Goal: Task Accomplishment & Management: Complete application form

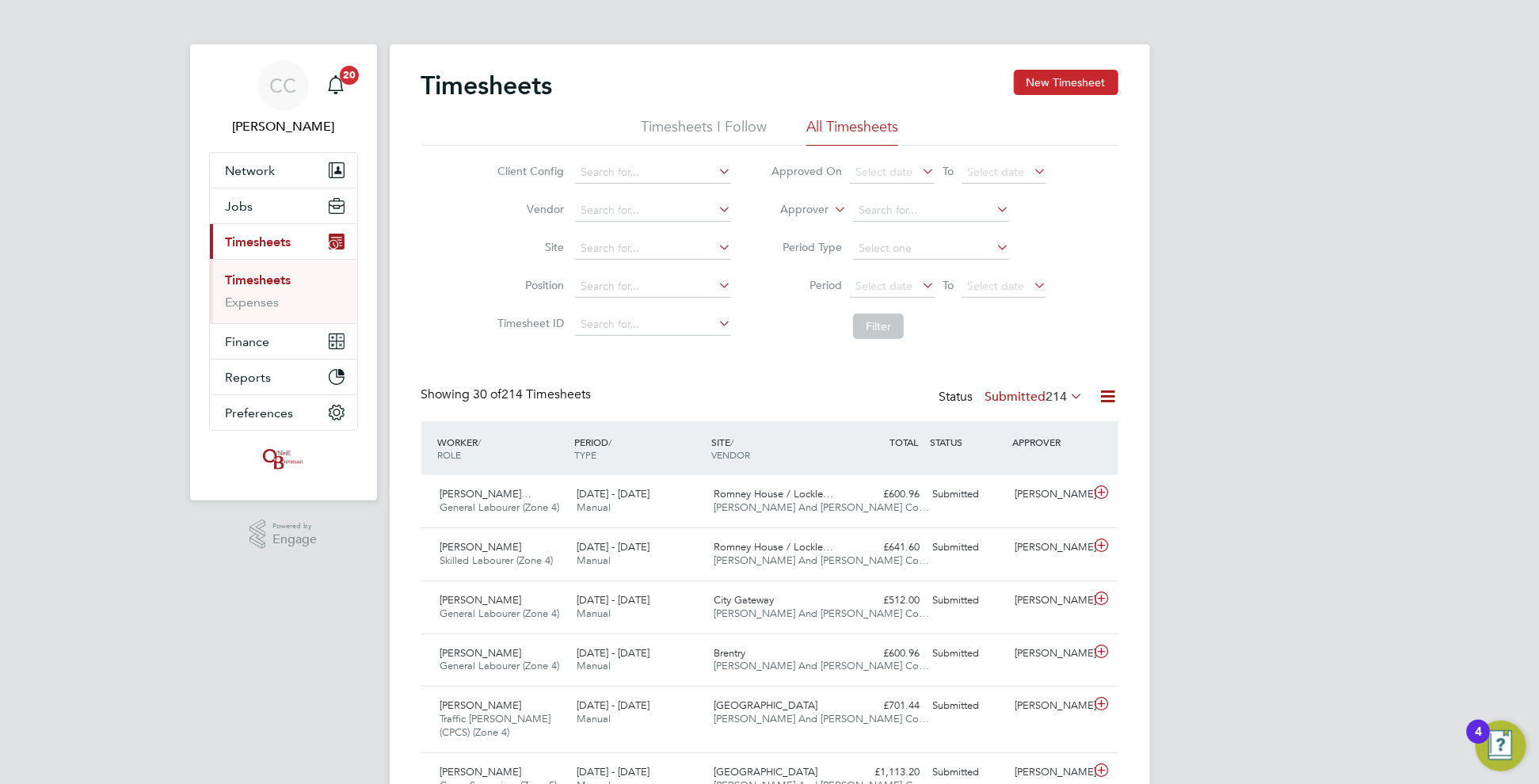
click at [1087, 89] on button "New Timesheet" at bounding box center [1066, 82] width 105 height 25
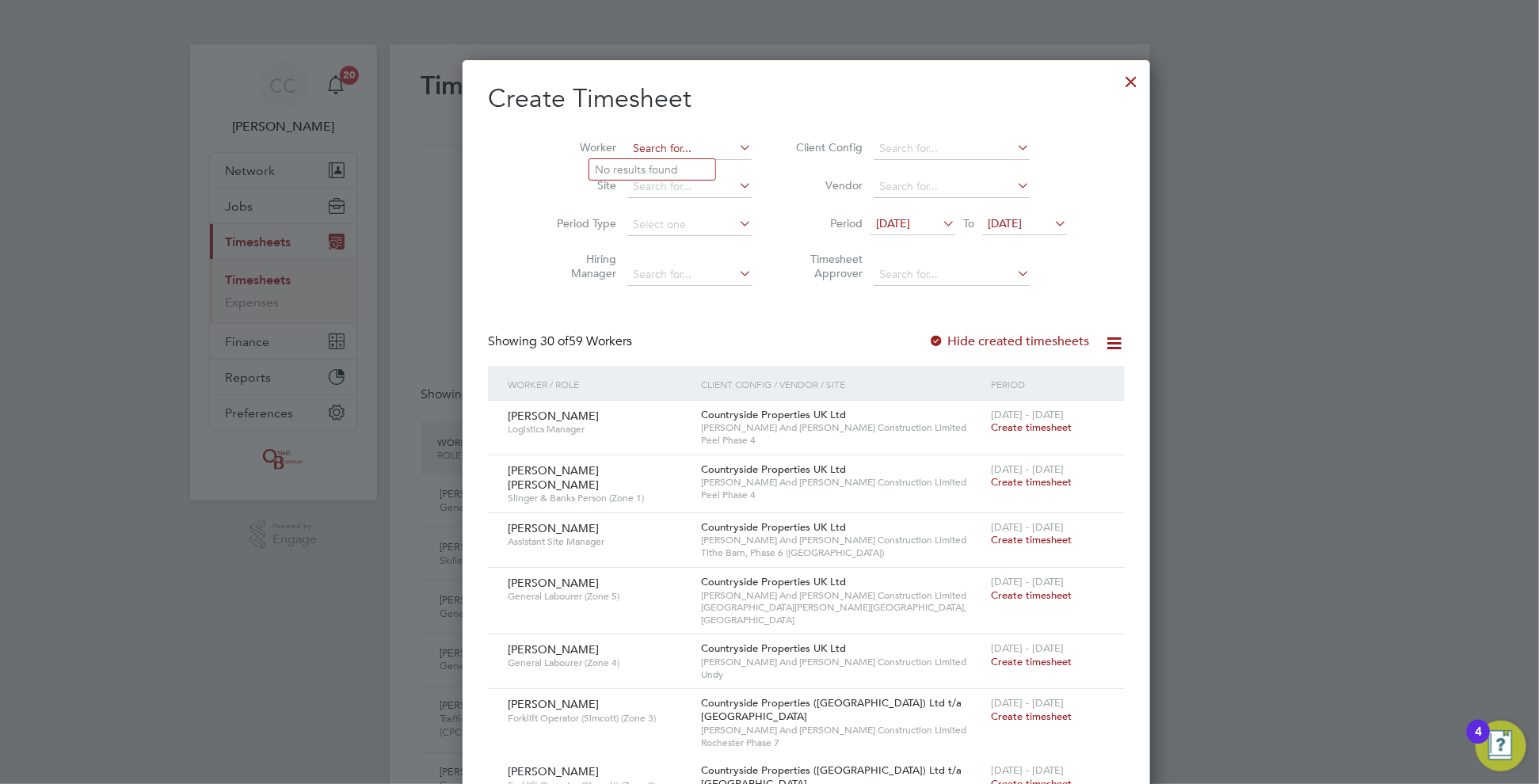
click at [670, 148] on input at bounding box center [689, 148] width 124 height 22
click at [632, 175] on li "[PERSON_NAME] a" at bounding box center [652, 169] width 126 height 21
type input "[PERSON_NAME]"
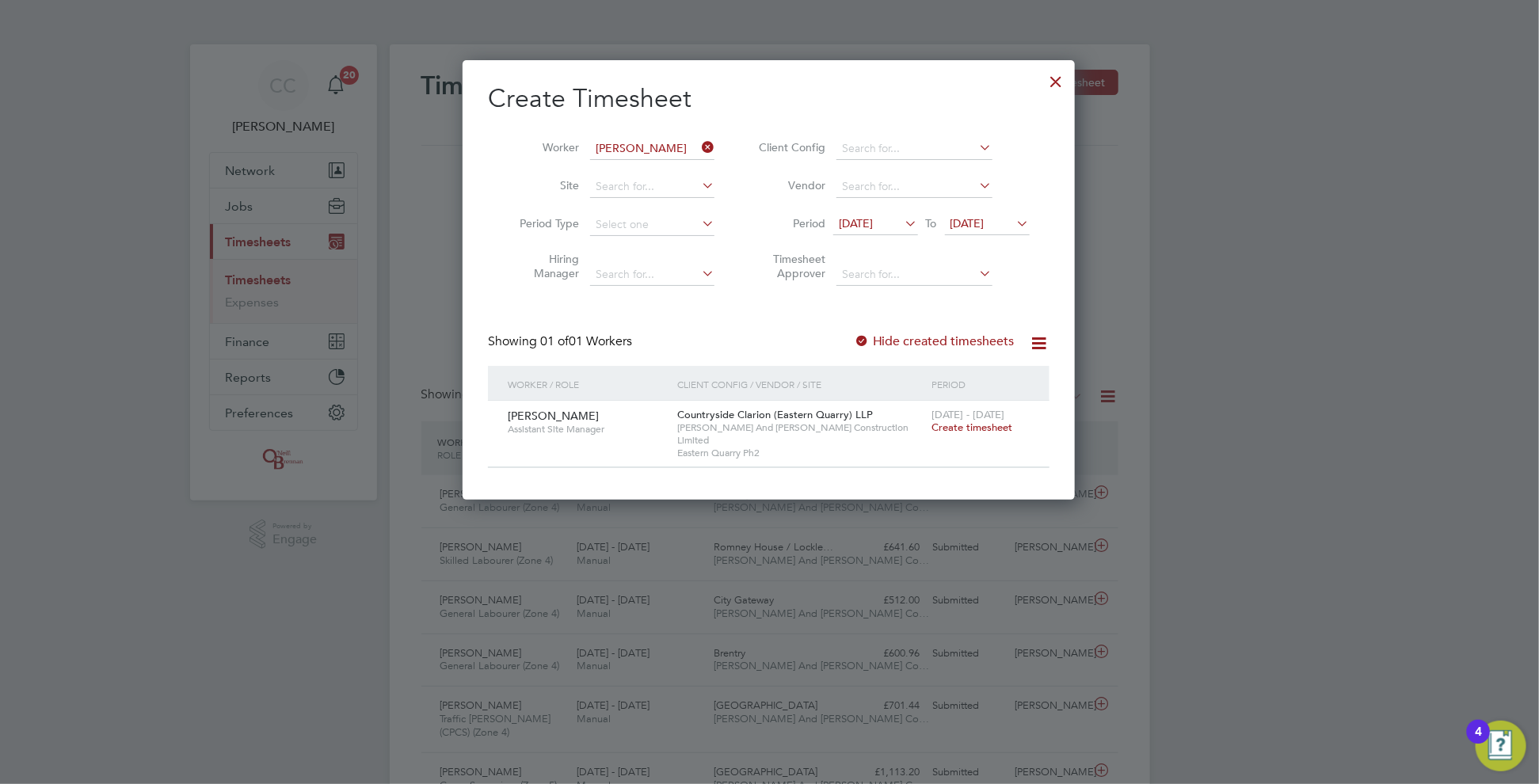
click at [860, 339] on div at bounding box center [861, 341] width 15 height 15
click at [870, 336] on div at bounding box center [861, 341] width 15 height 15
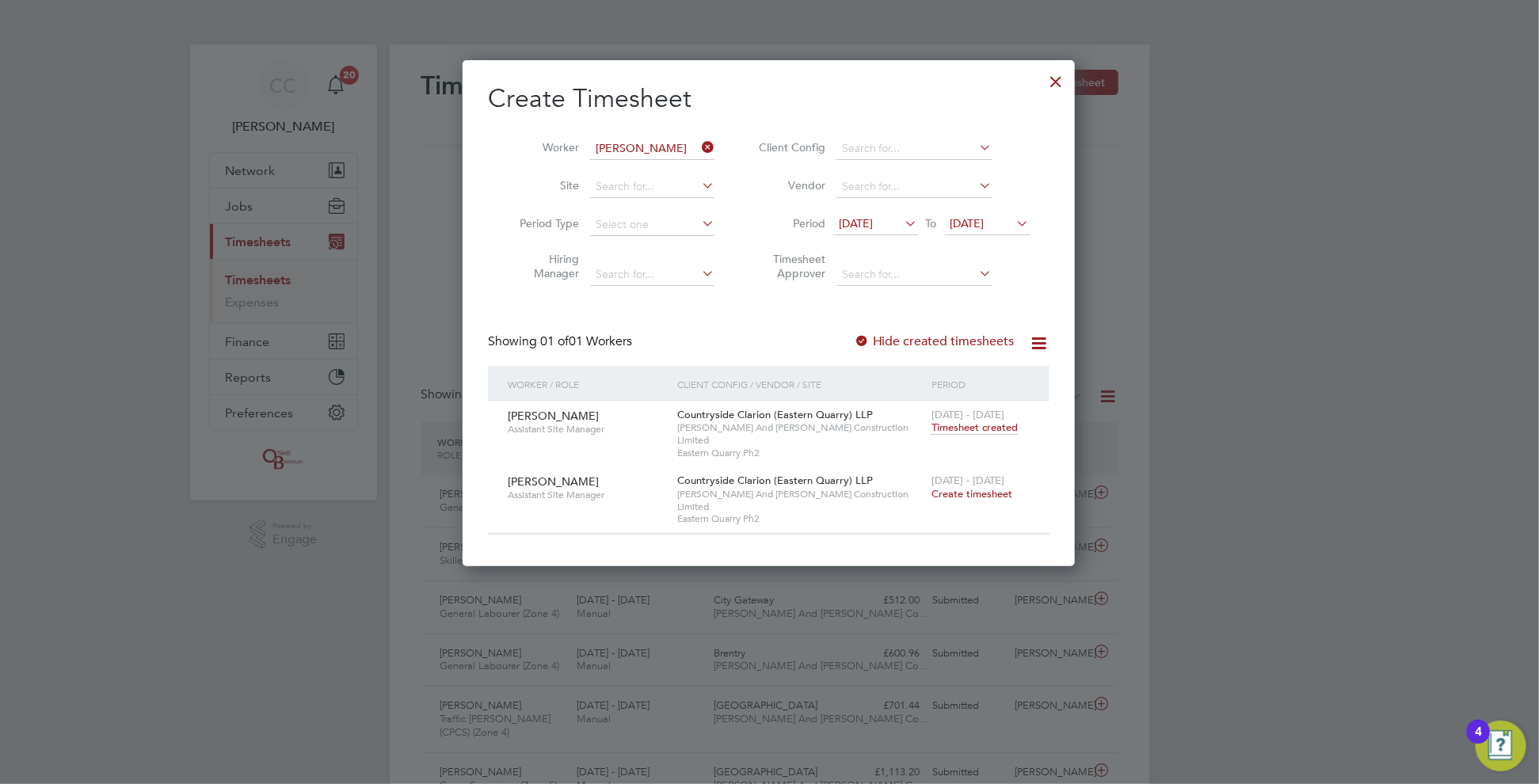
click at [1053, 80] on div at bounding box center [1057, 78] width 29 height 29
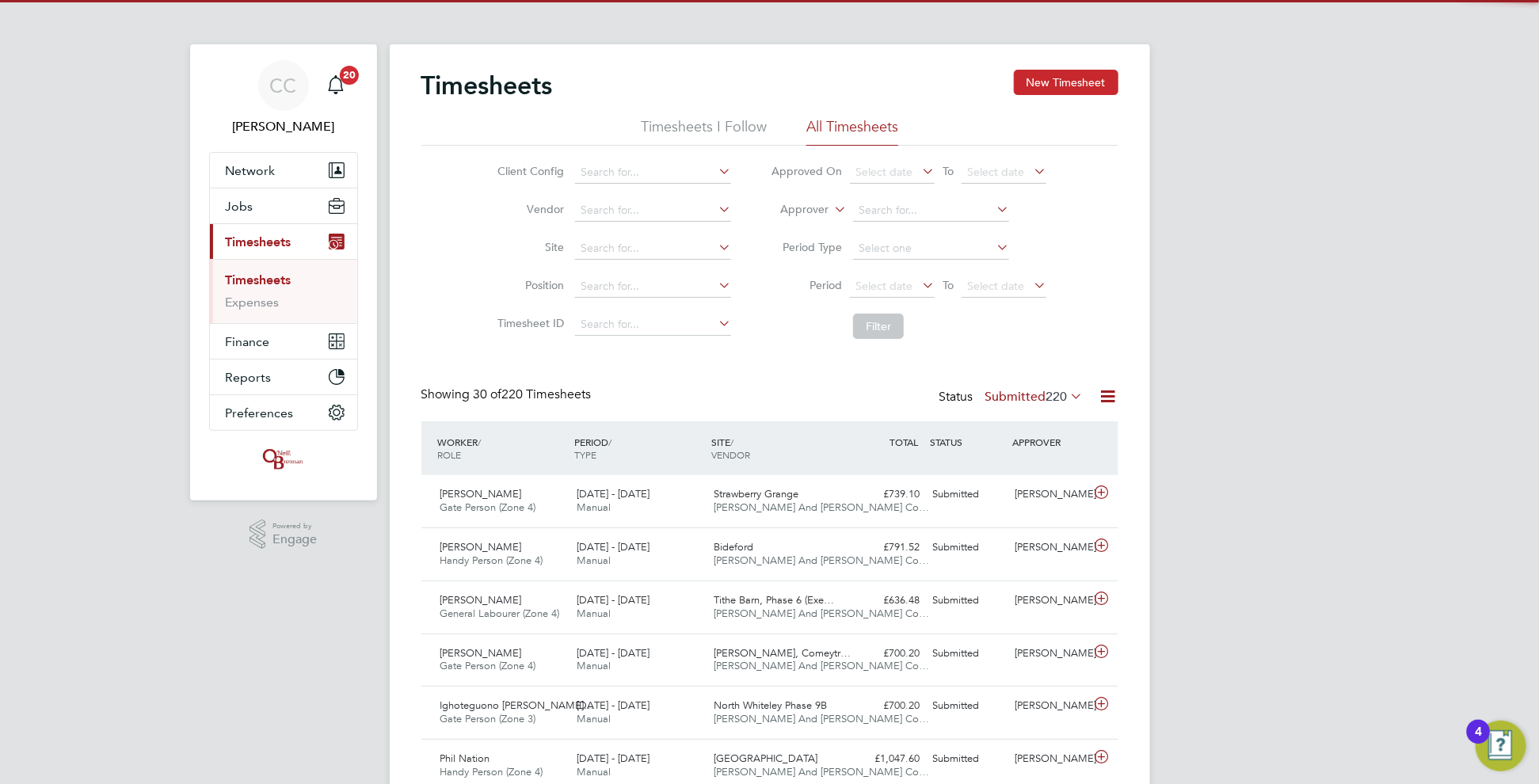
click at [1033, 89] on button "New Timesheet" at bounding box center [1066, 82] width 105 height 25
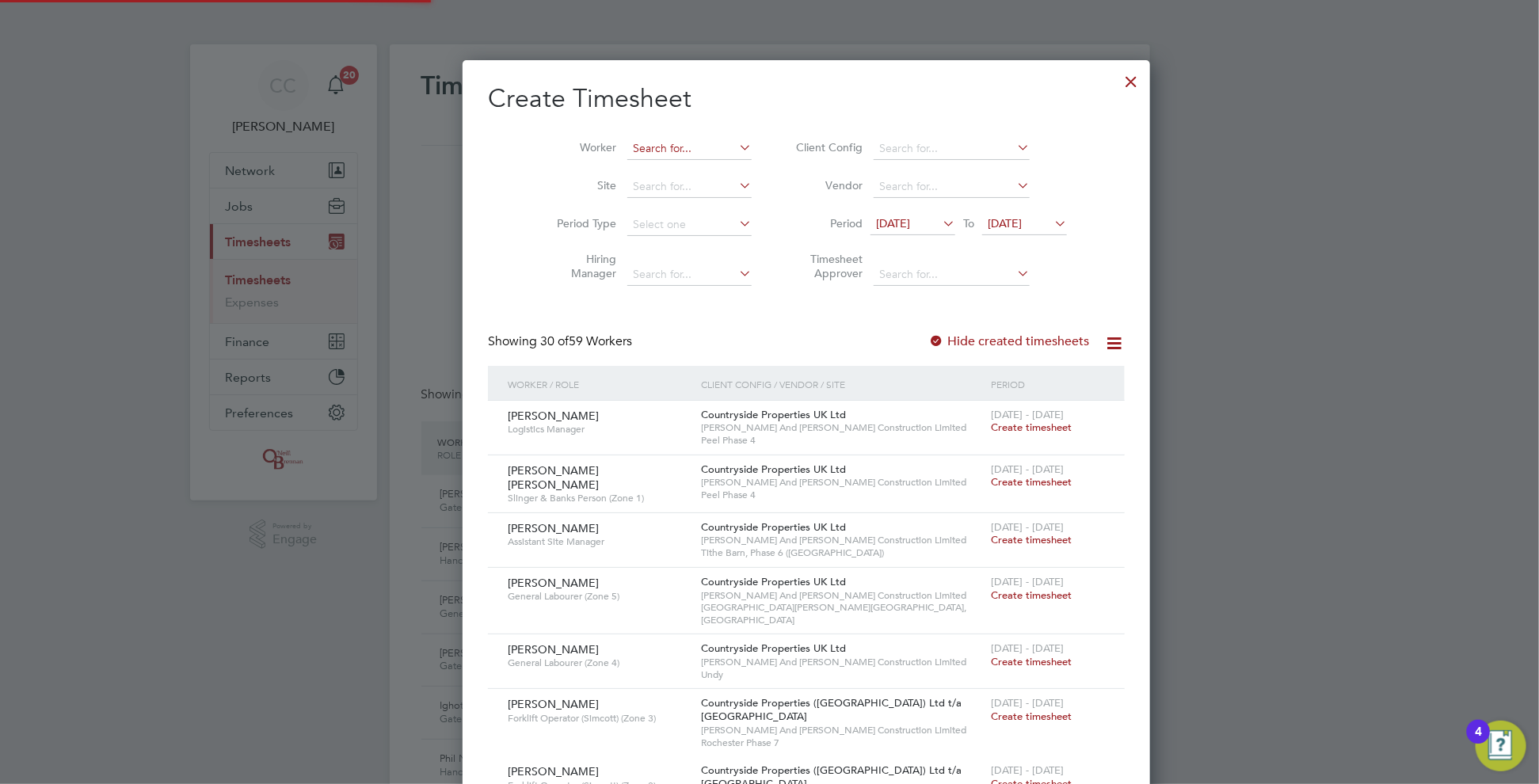
click at [628, 145] on input at bounding box center [689, 148] width 124 height 22
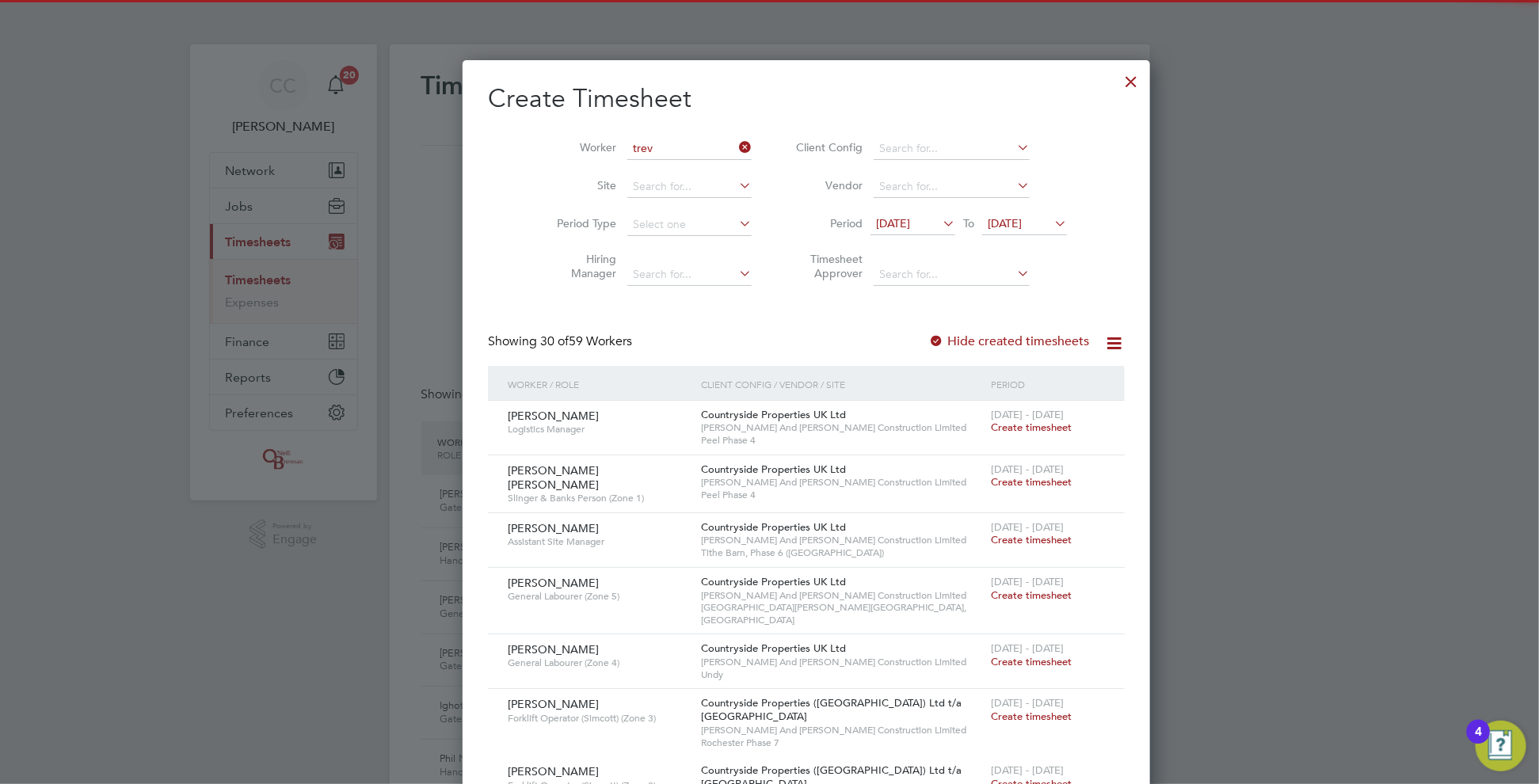
click at [643, 171] on li "Trev or Fraser" at bounding box center [652, 169] width 126 height 21
type input "[PERSON_NAME]"
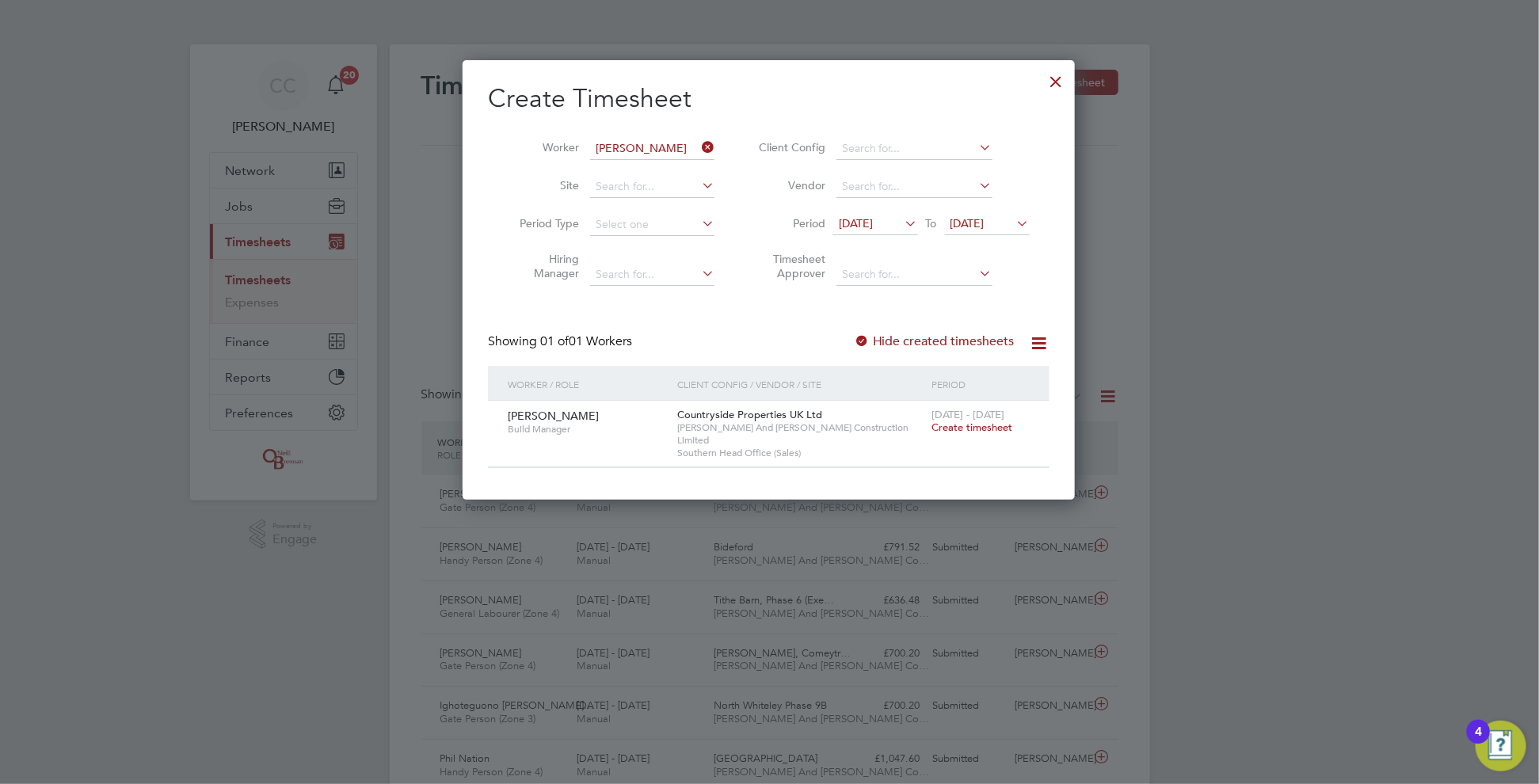
click at [1063, 81] on div at bounding box center [1057, 78] width 29 height 29
